Goal: Task Accomplishment & Management: Use online tool/utility

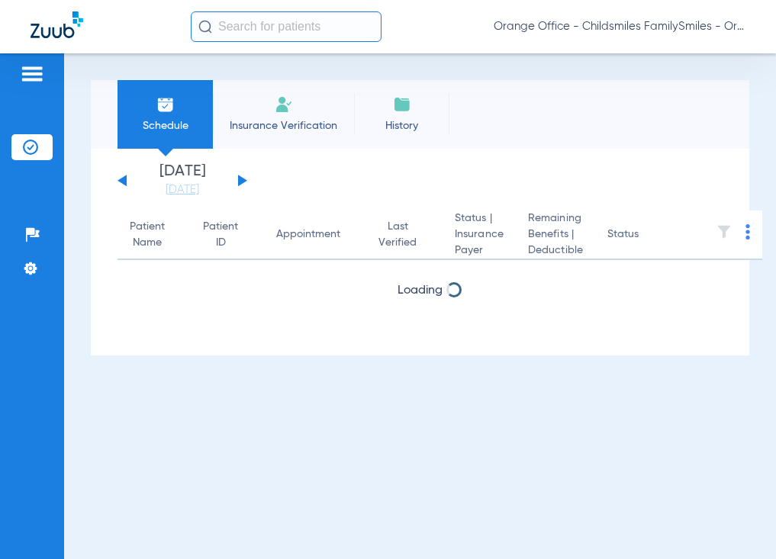
drag, startPoint x: 277, startPoint y: 24, endPoint x: 259, endPoint y: 18, distance: 19.1
click at [277, 23] on input "text" at bounding box center [286, 26] width 191 height 31
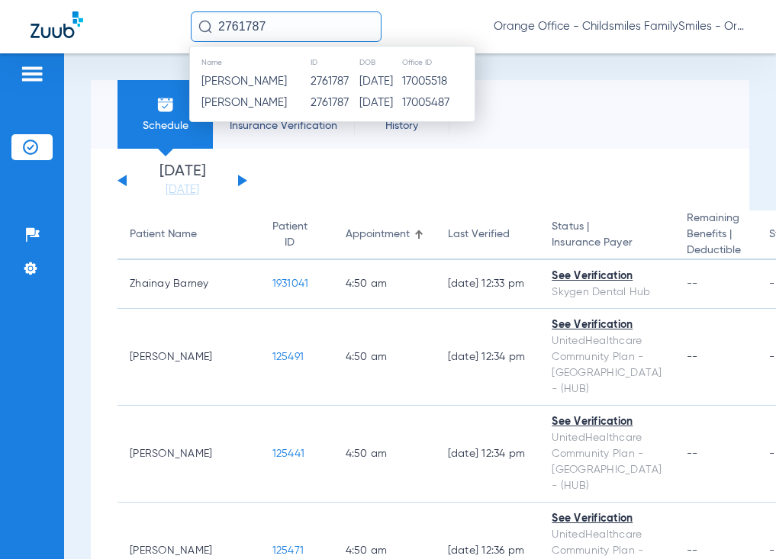
type input "2761787"
click at [252, 76] on span "[PERSON_NAME]" at bounding box center [243, 81] width 85 height 11
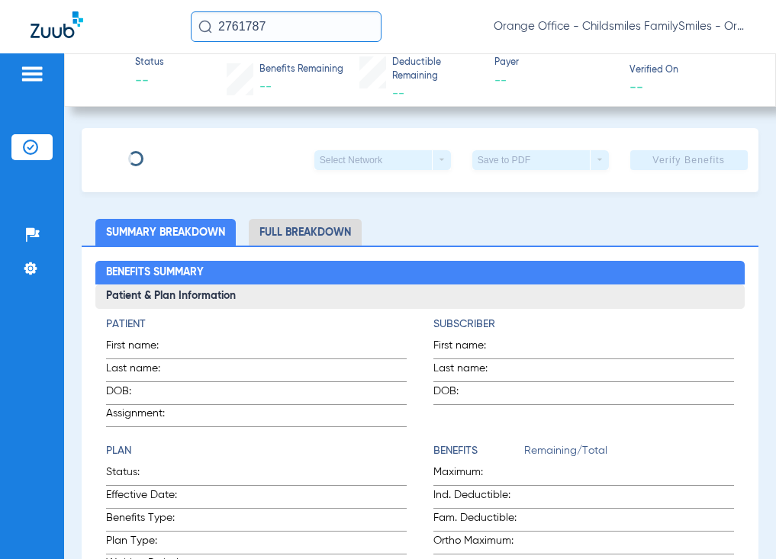
type input "Rahul"
type input "[PERSON_NAME]"
type input "[DATE]"
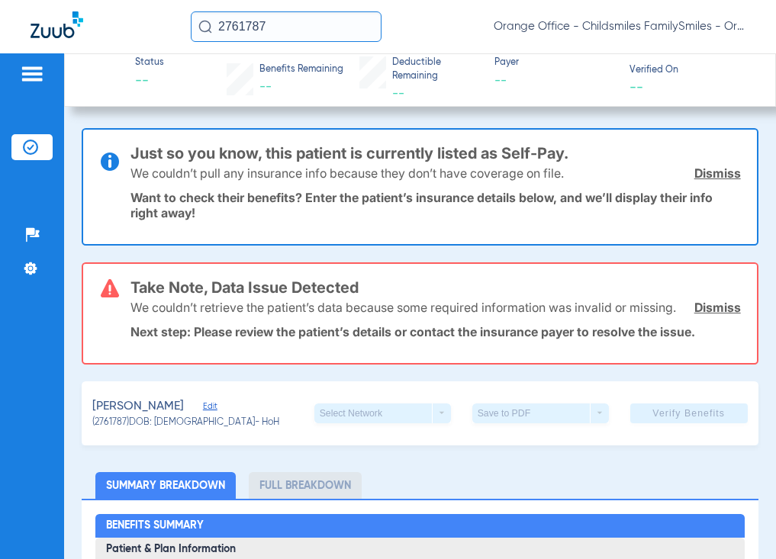
click at [203, 416] on span "Edit" at bounding box center [210, 408] width 14 height 15
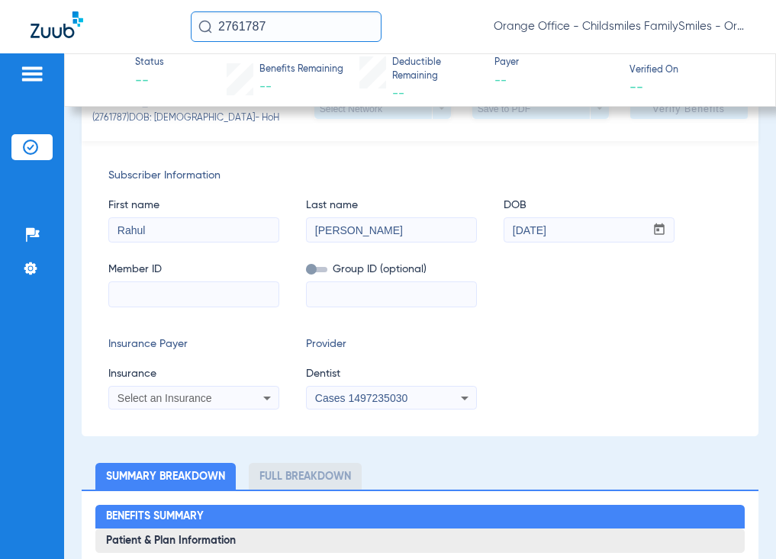
scroll to position [305, 0]
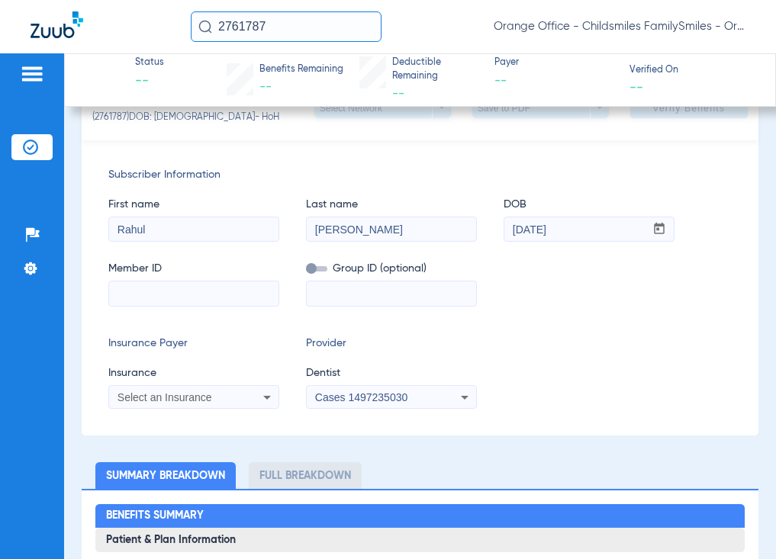
click at [147, 306] on input at bounding box center [193, 294] width 169 height 24
paste input "U88019217"
type input "U88019217"
click at [137, 404] on span "Select an Insurance" at bounding box center [165, 398] width 95 height 12
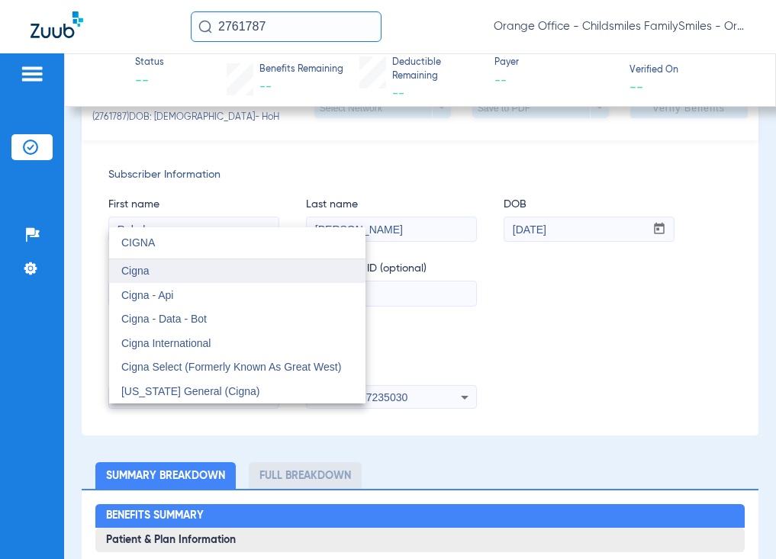
type input "CIGNA"
click at [176, 276] on mat-option "Cigna" at bounding box center [237, 271] width 256 height 24
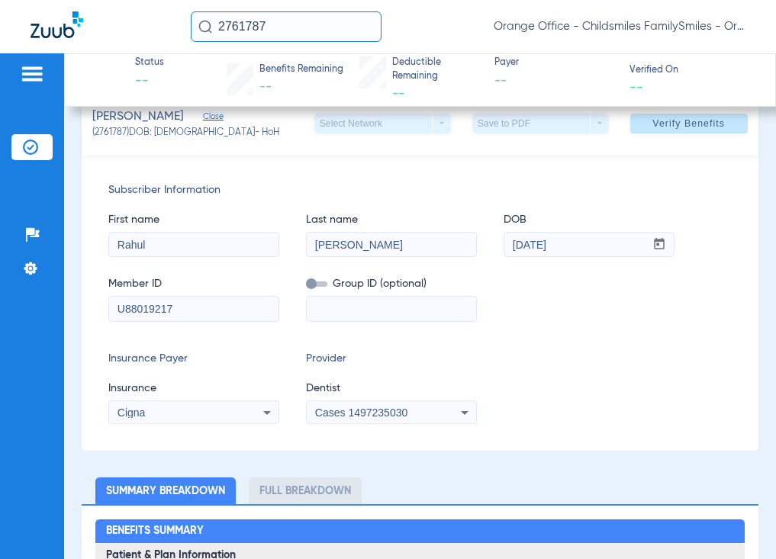
click at [324, 417] on span "Cases 1497235030" at bounding box center [361, 413] width 92 height 12
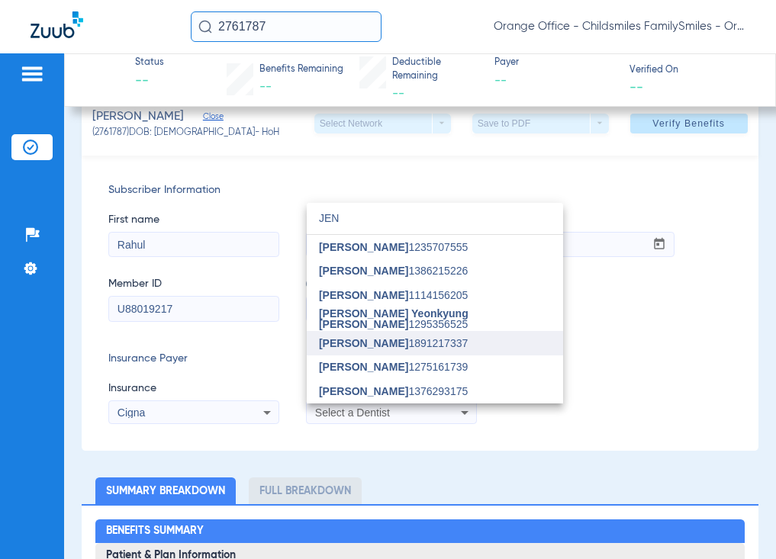
type input "JEN"
click at [375, 346] on span "[PERSON_NAME]" at bounding box center [363, 343] width 89 height 12
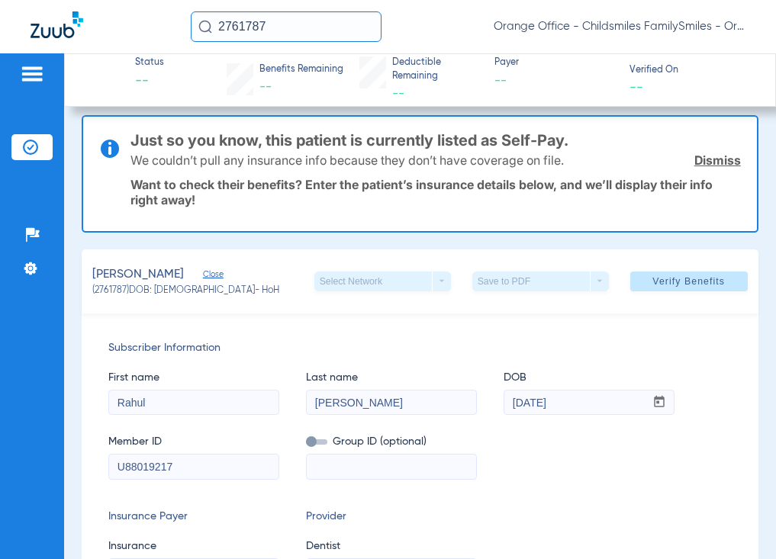
scroll to position [0, 0]
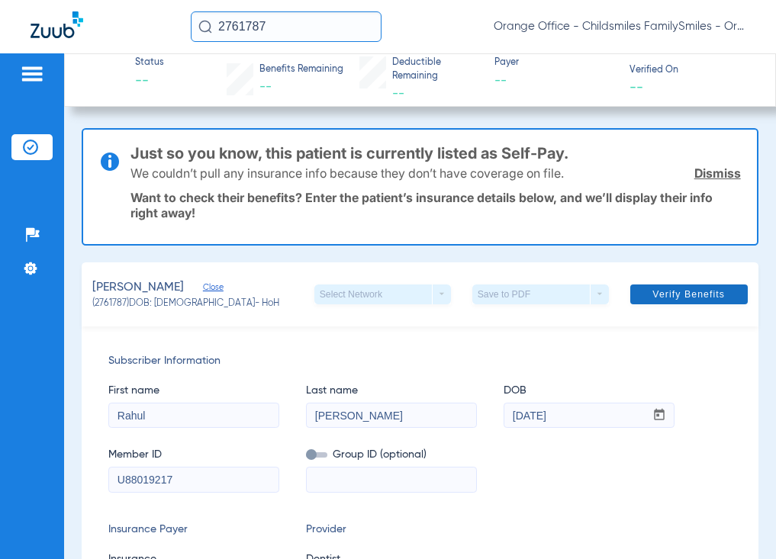
click at [653, 295] on span "Verify Benefits" at bounding box center [689, 294] width 73 height 12
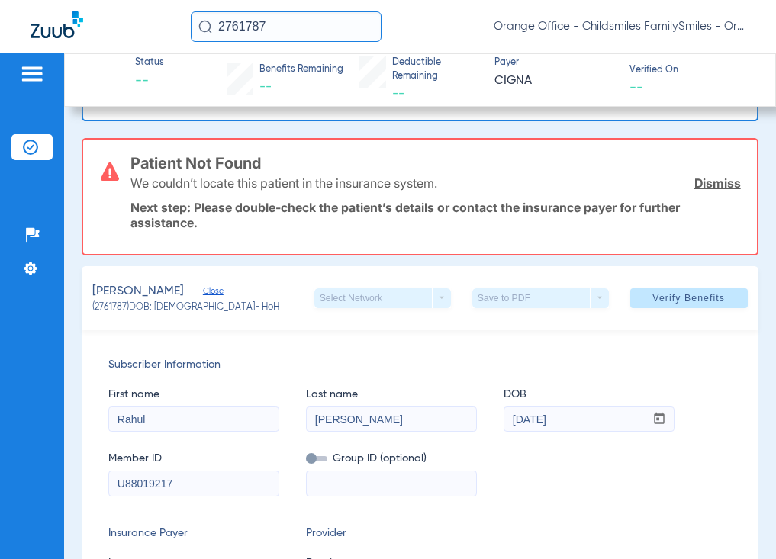
scroll to position [76, 0]
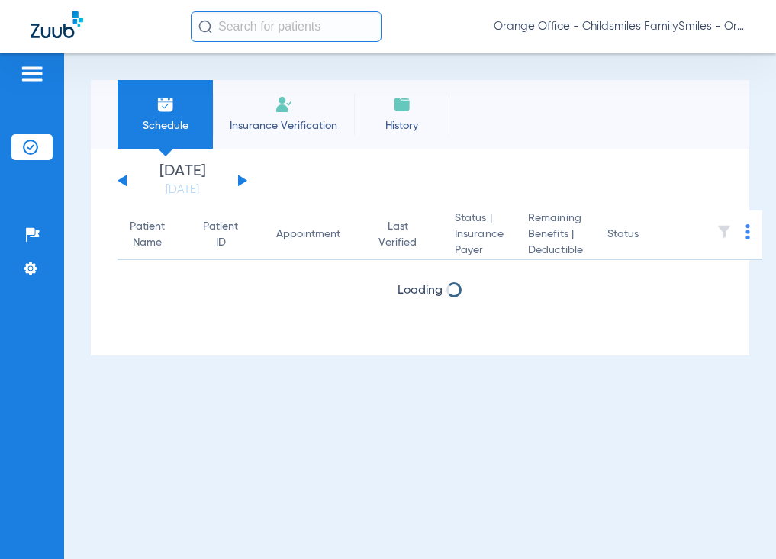
click at [233, 32] on input "text" at bounding box center [286, 26] width 191 height 31
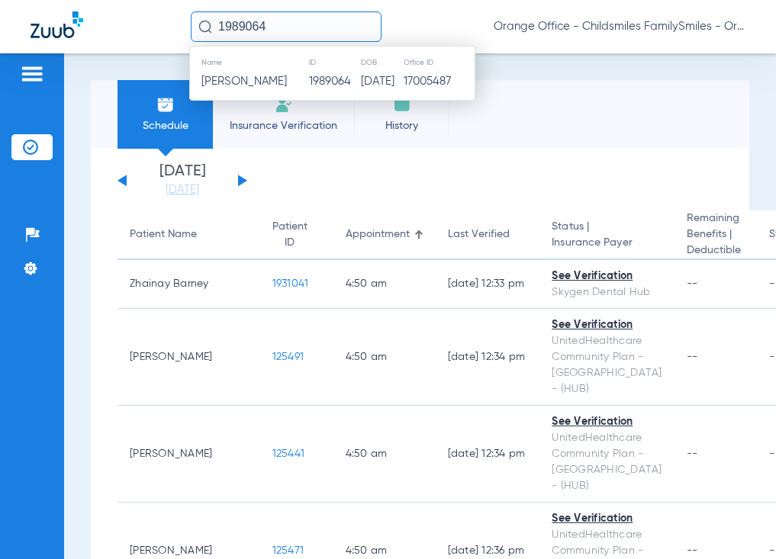
type input "1989064"
click at [269, 73] on td "[PERSON_NAME]" at bounding box center [249, 81] width 118 height 21
